Goal: Information Seeking & Learning: Learn about a topic

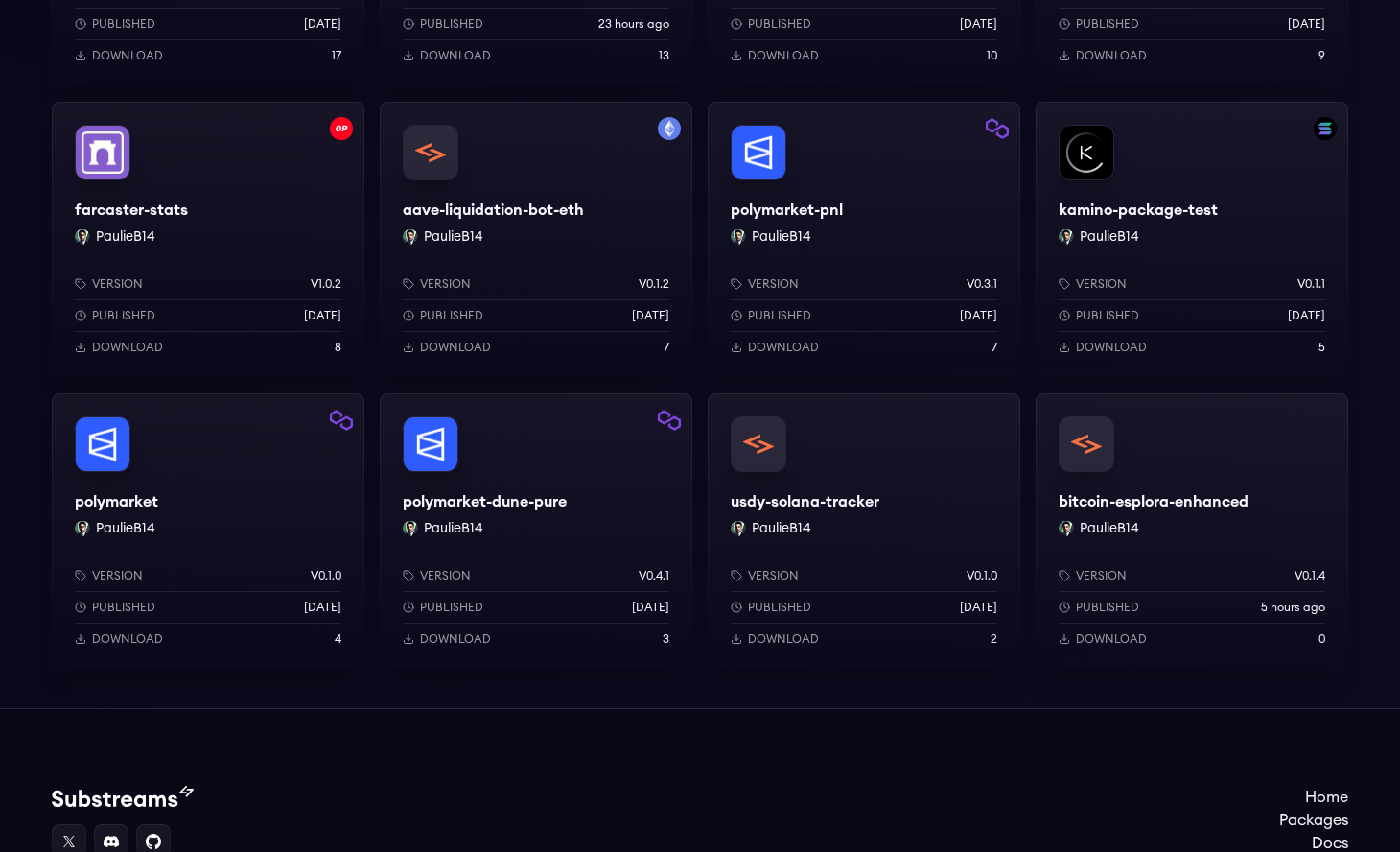
scroll to position [845, 0]
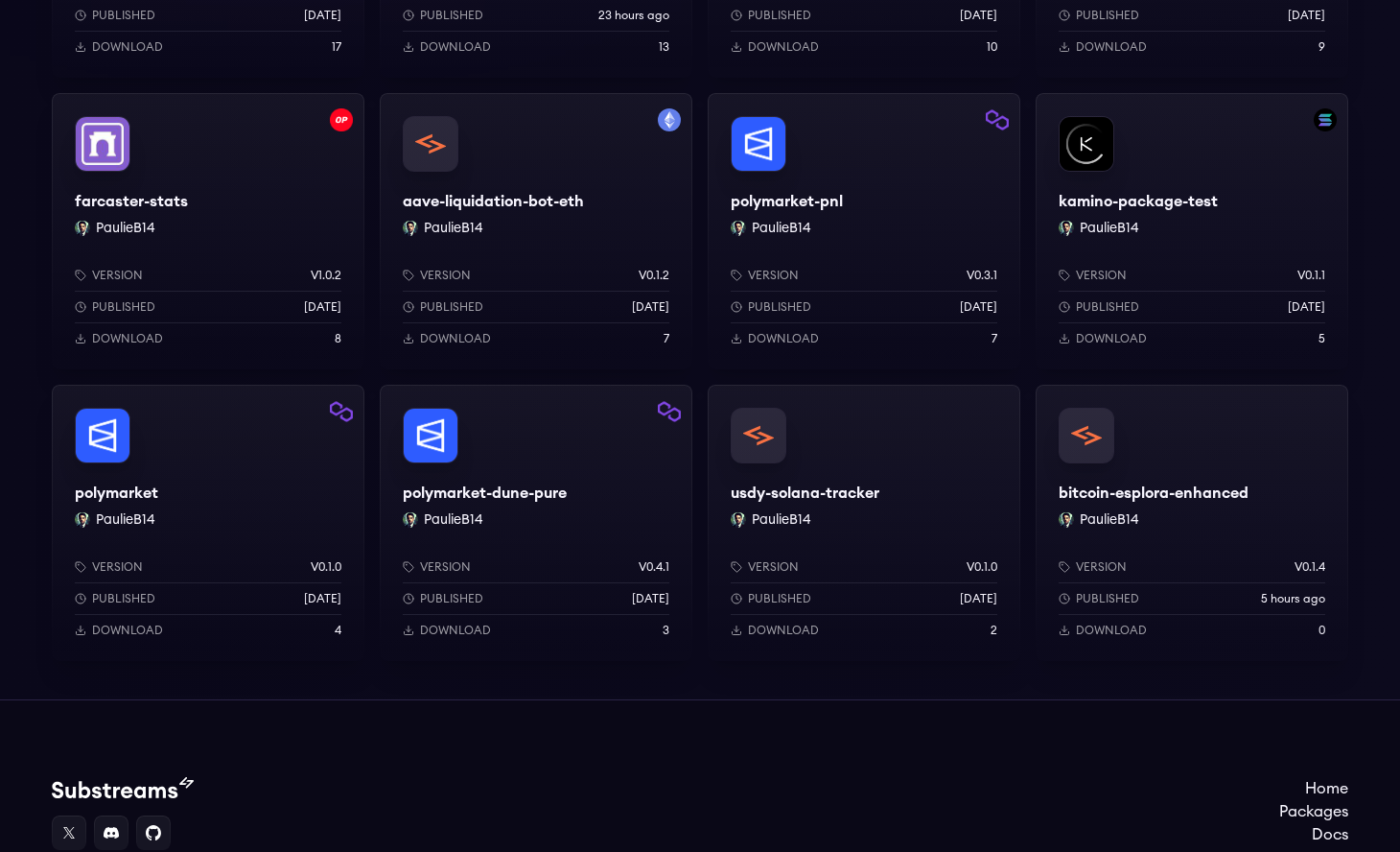
click at [255, 494] on div "polymarket PaulieB14 Version v0.1.0 Published [DATE] Download 4" at bounding box center [208, 522] width 312 height 276
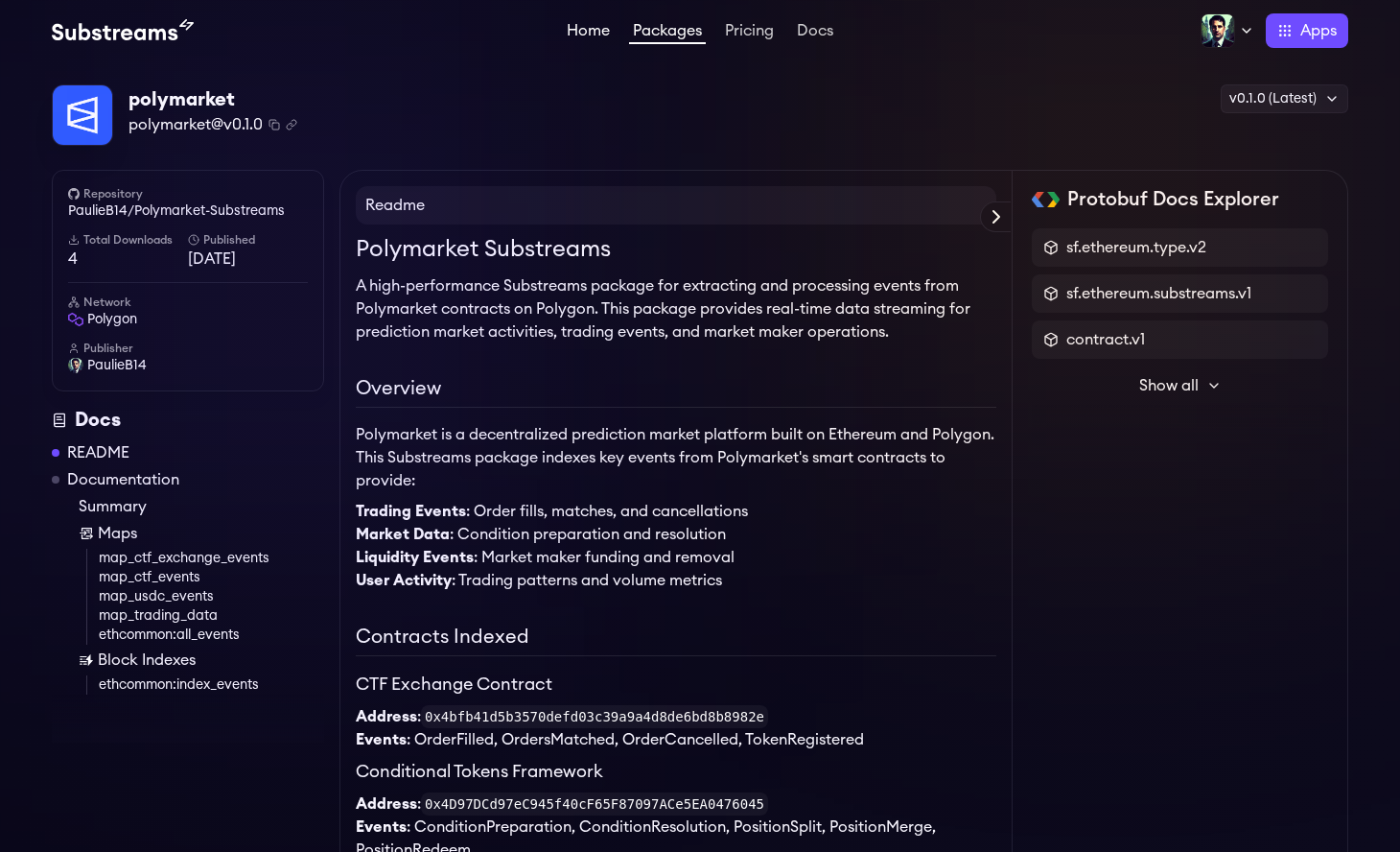
click at [579, 33] on link "Home" at bounding box center [588, 32] width 51 height 19
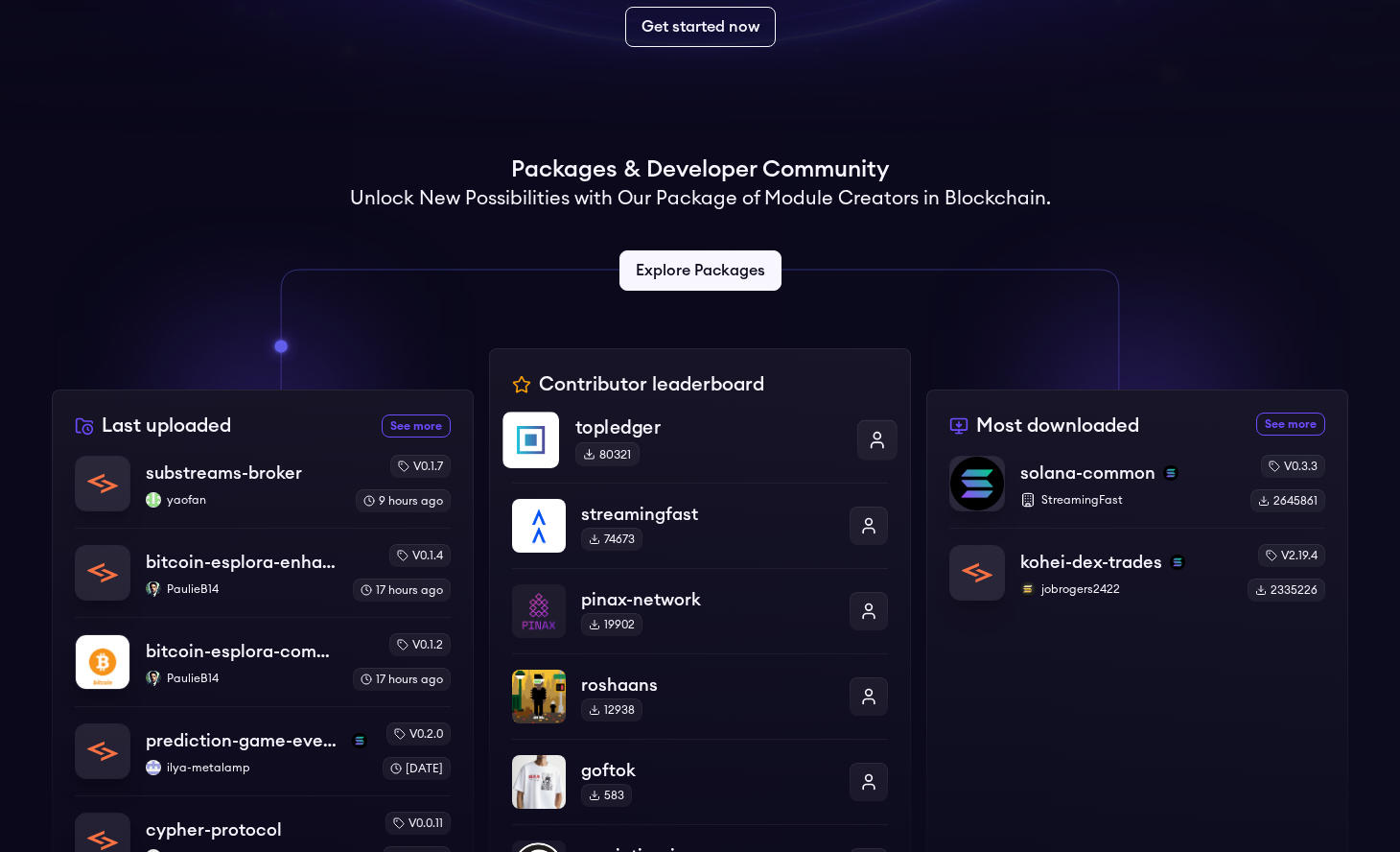
scroll to position [347, 0]
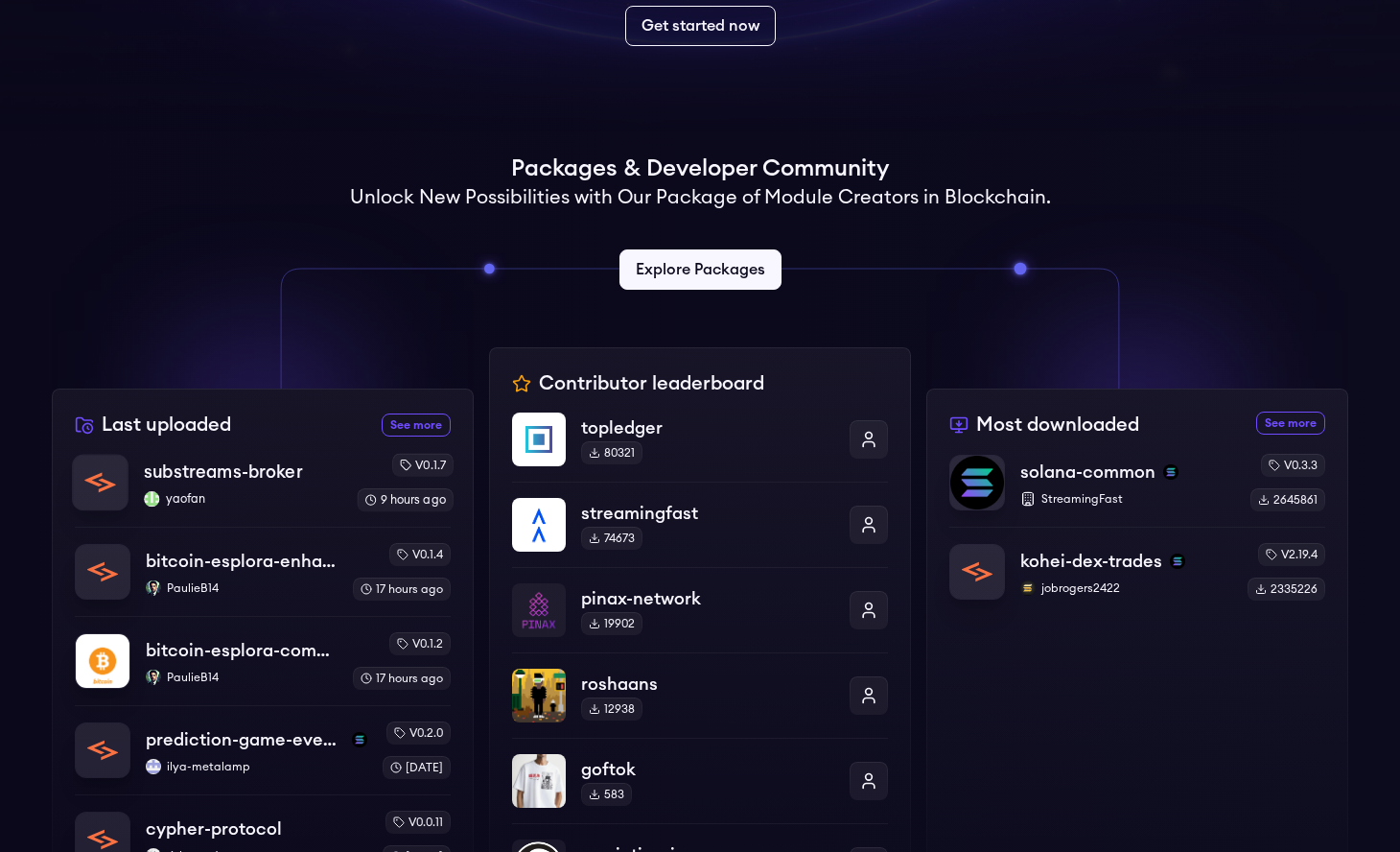
click at [279, 491] on p "yaofan" at bounding box center [242, 498] width 198 height 16
